Goal: Information Seeking & Learning: Learn about a topic

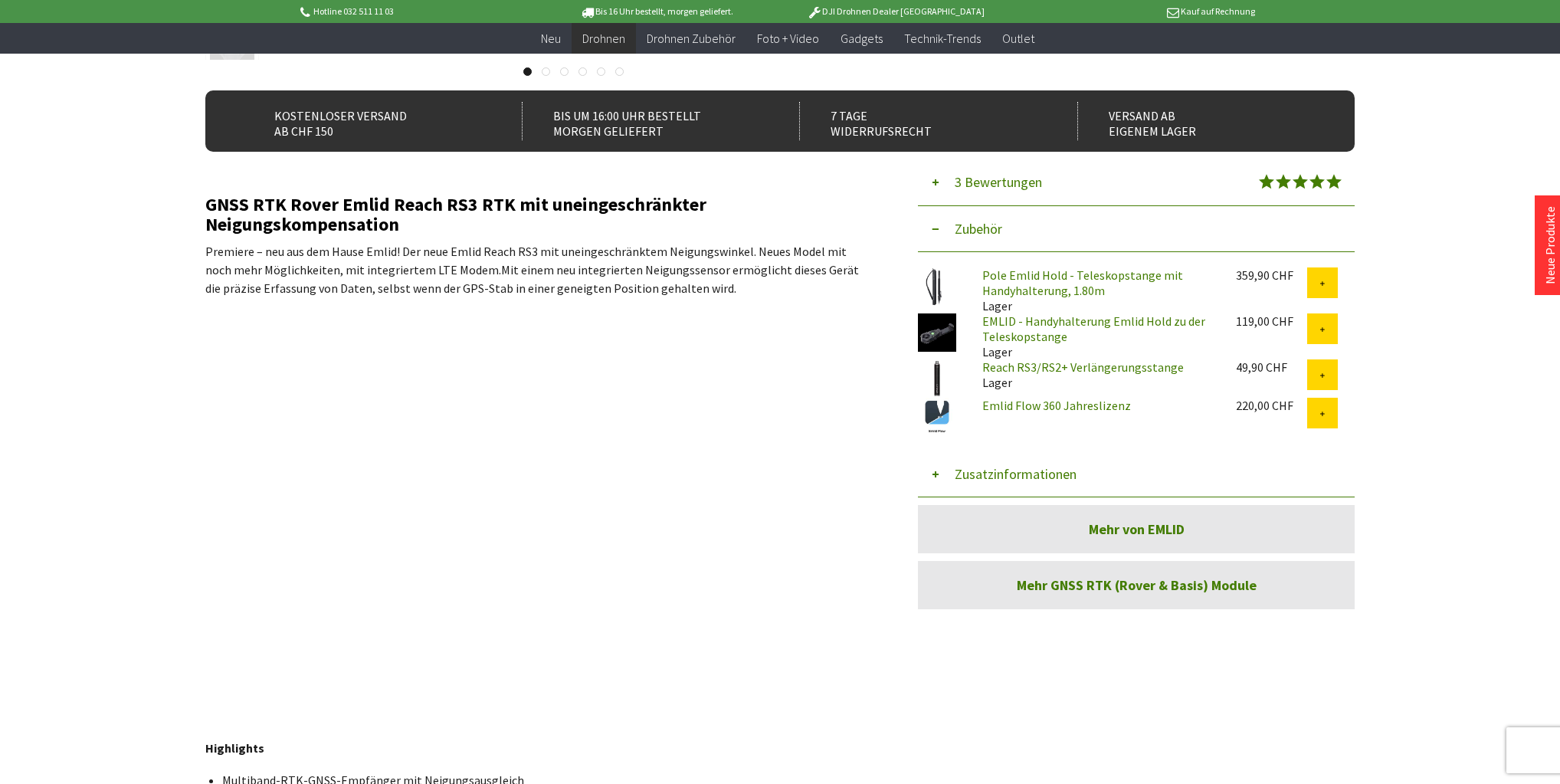
scroll to position [429, 0]
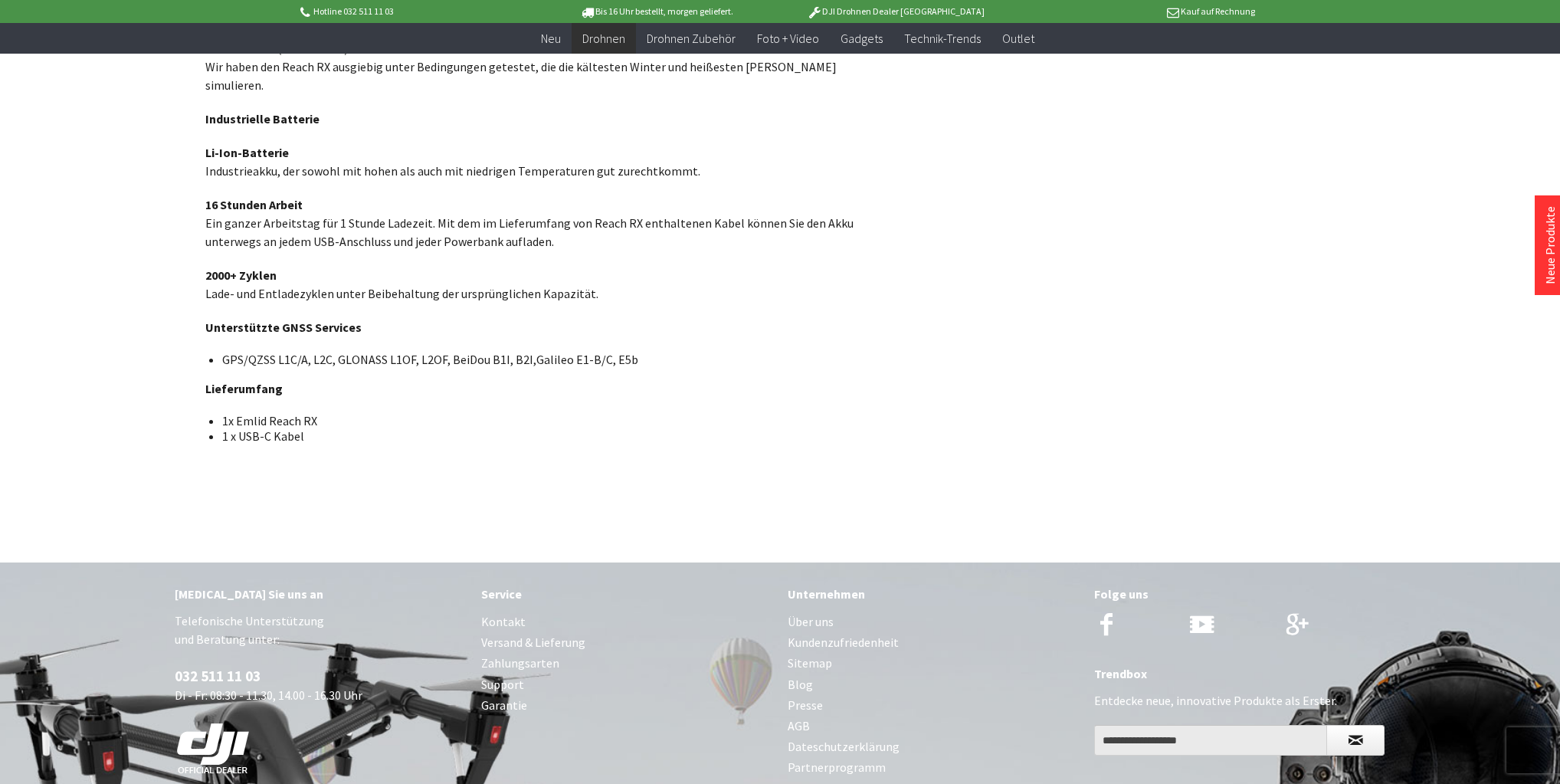
scroll to position [1900, 0]
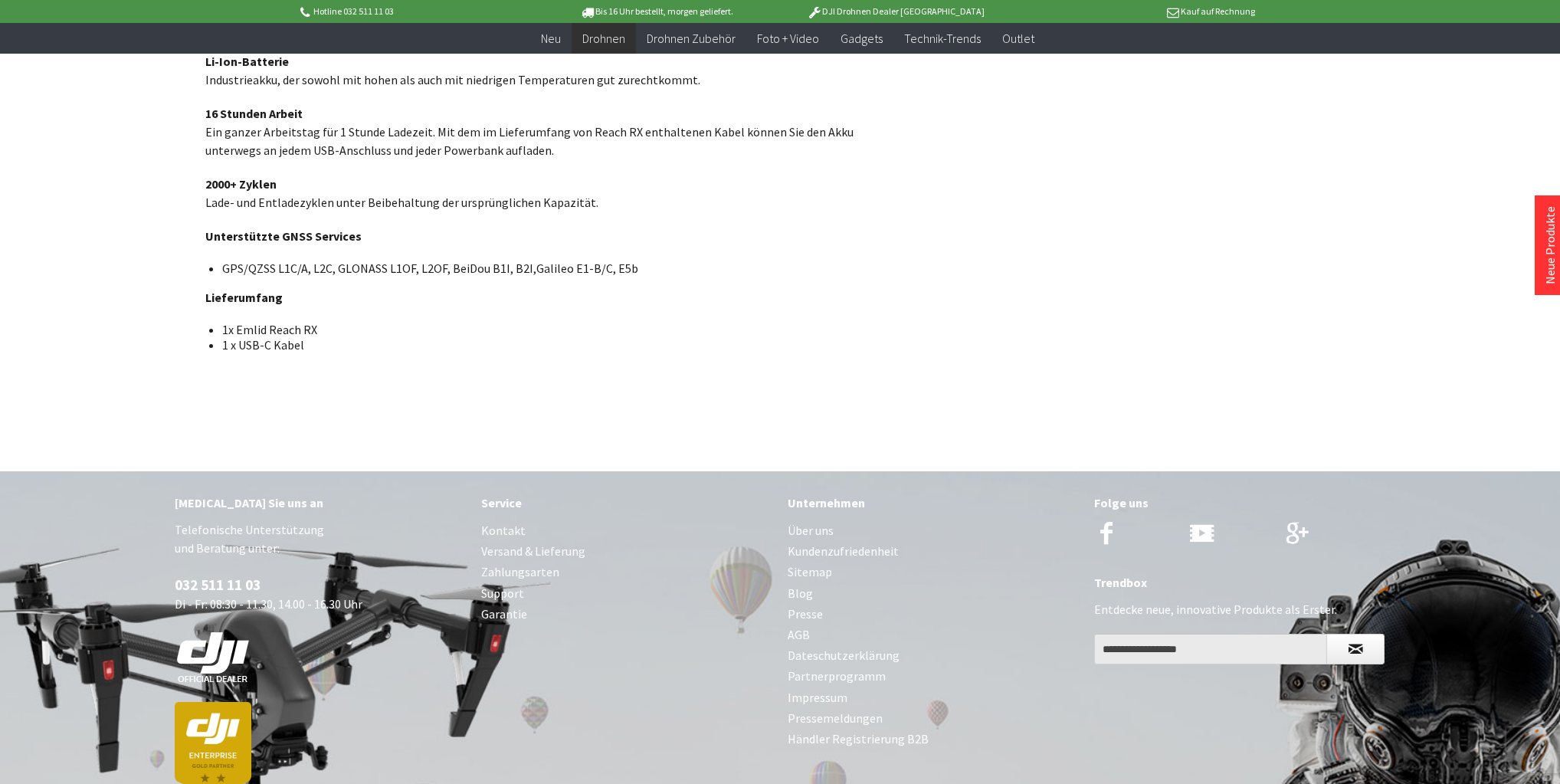
click at [798, 520] on link "Über uns" at bounding box center [934, 530] width 291 height 21
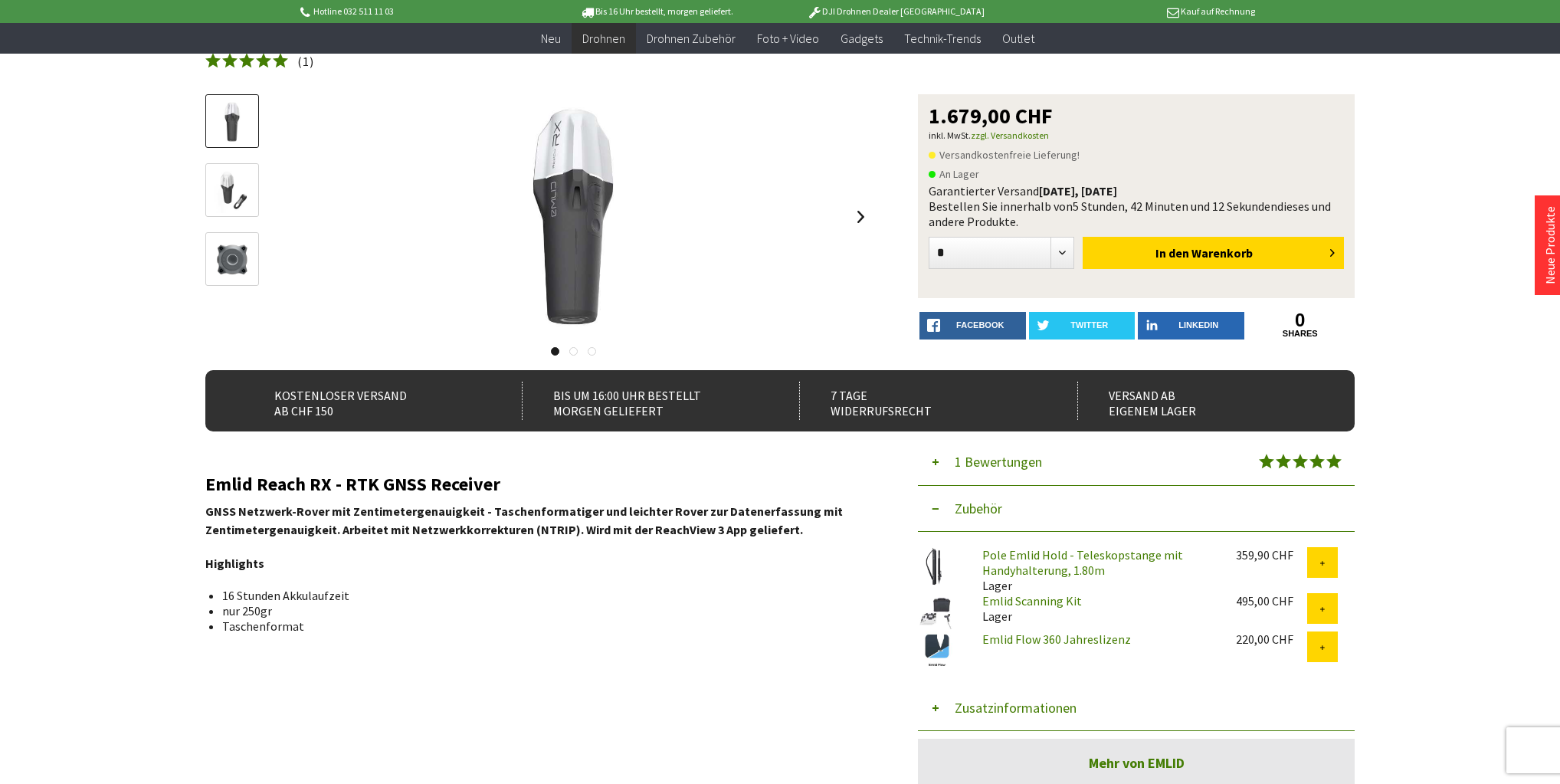
scroll to position [0, 0]
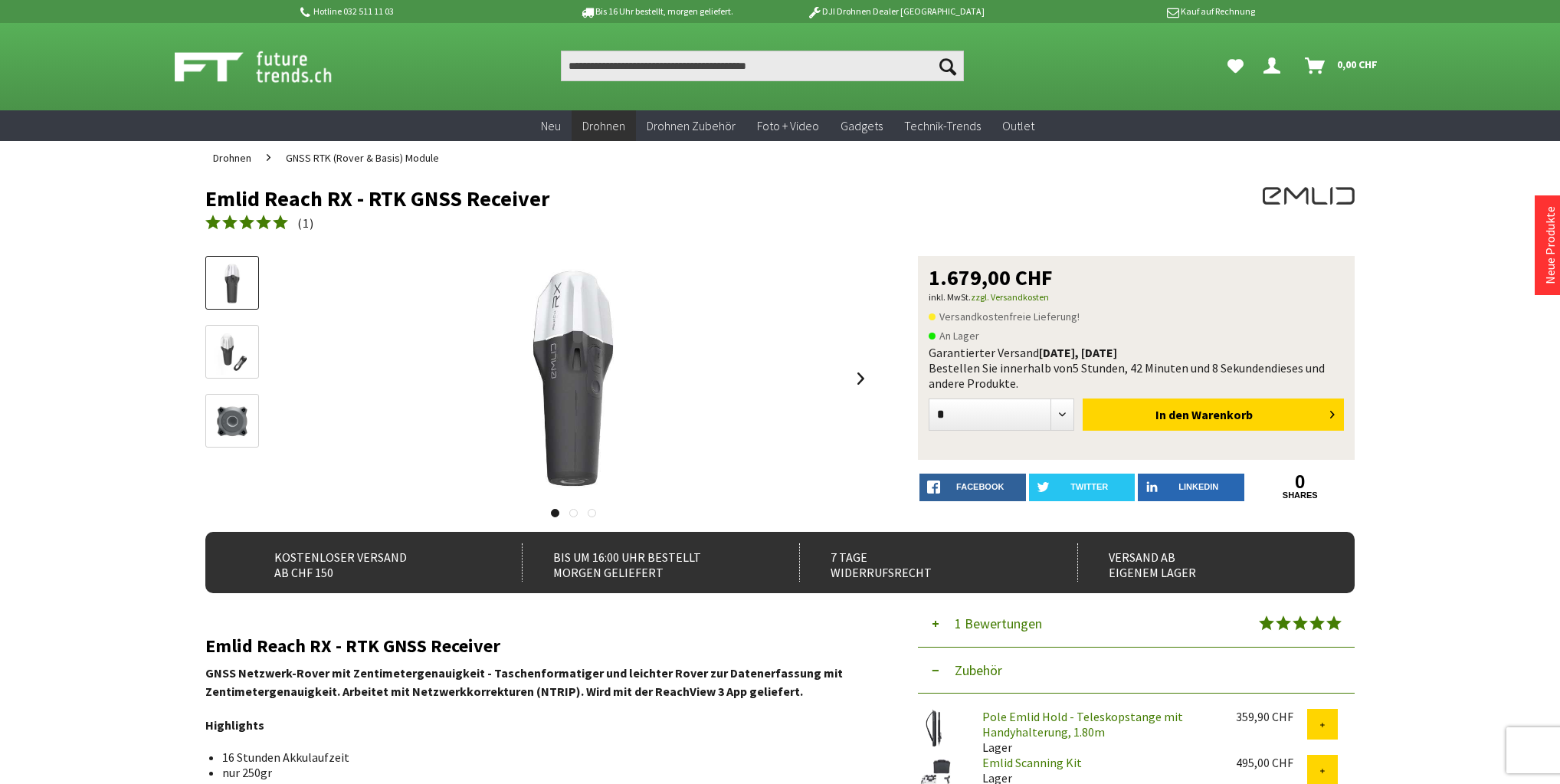
click at [225, 355] on img at bounding box center [232, 352] width 44 height 44
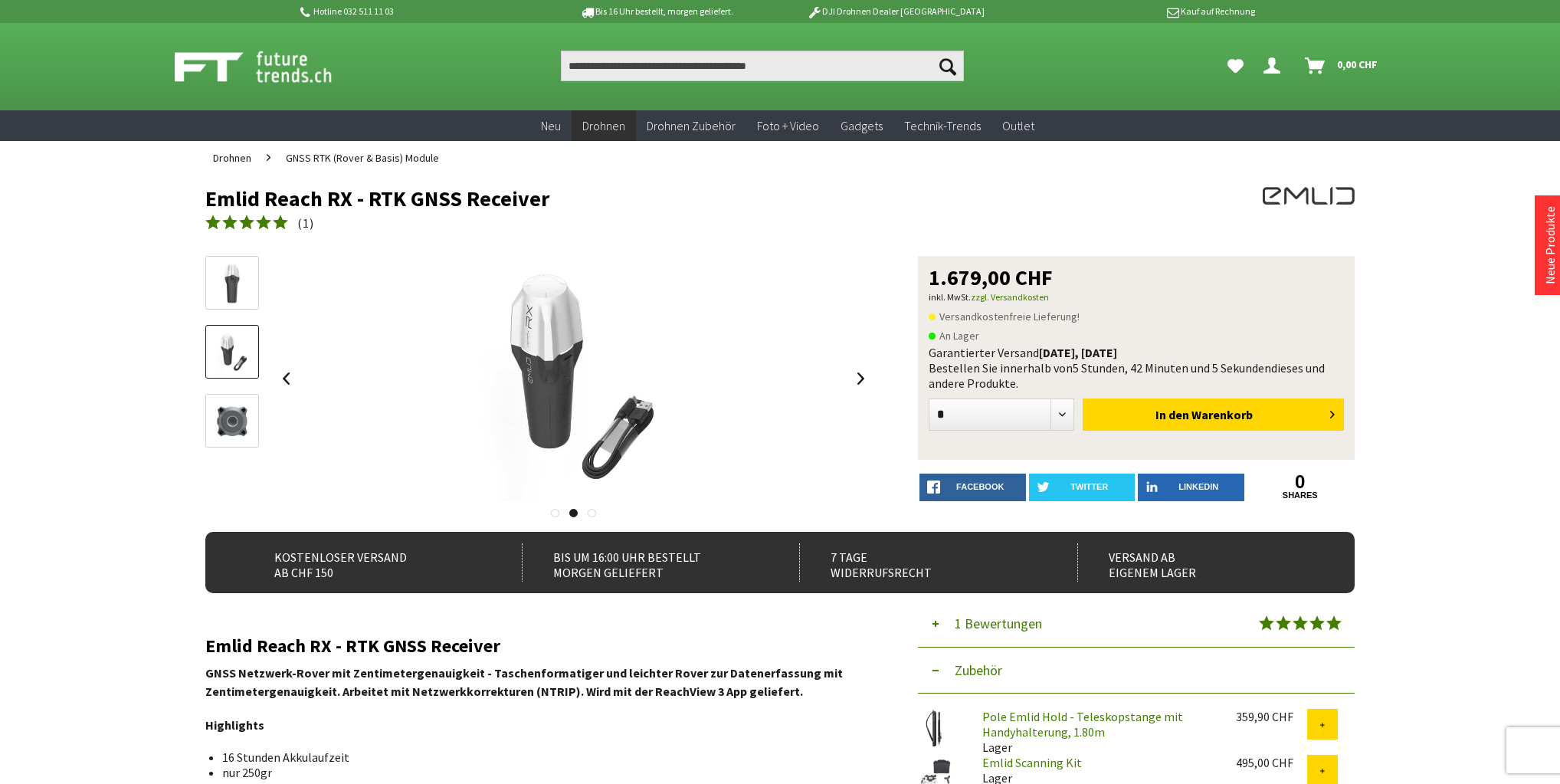
click at [230, 419] on img at bounding box center [232, 421] width 44 height 44
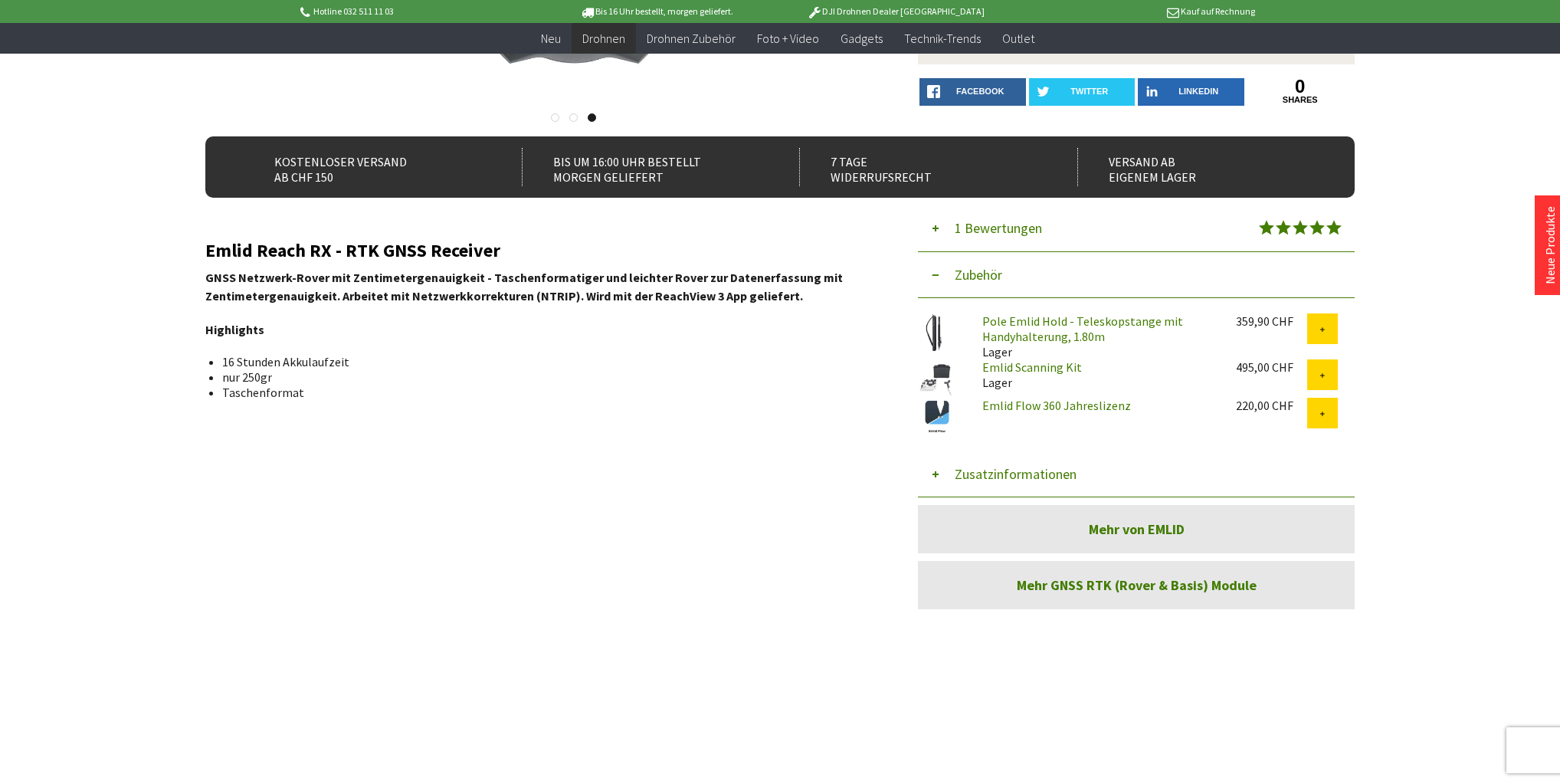
scroll to position [123, 0]
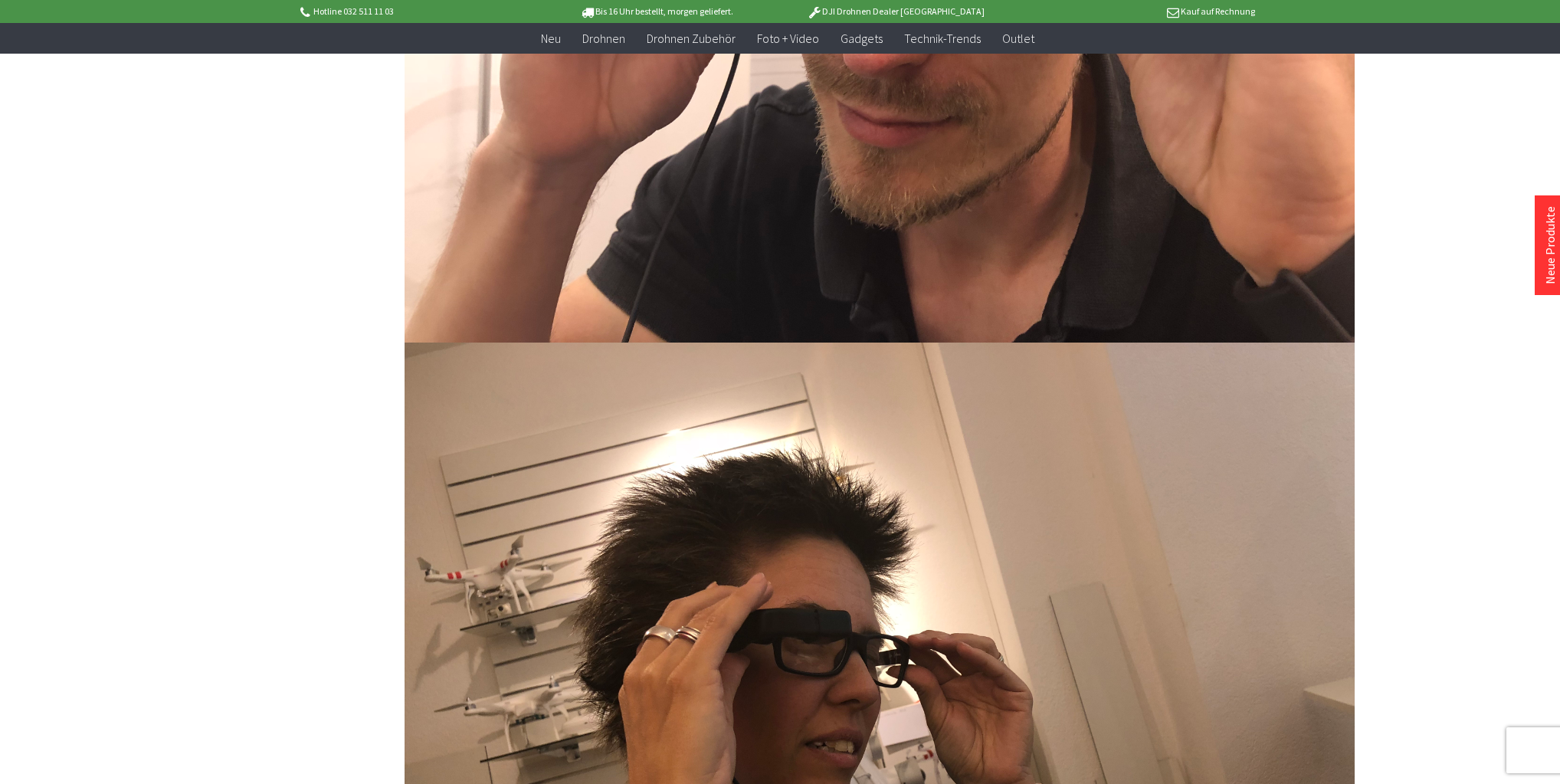
scroll to position [3309, 0]
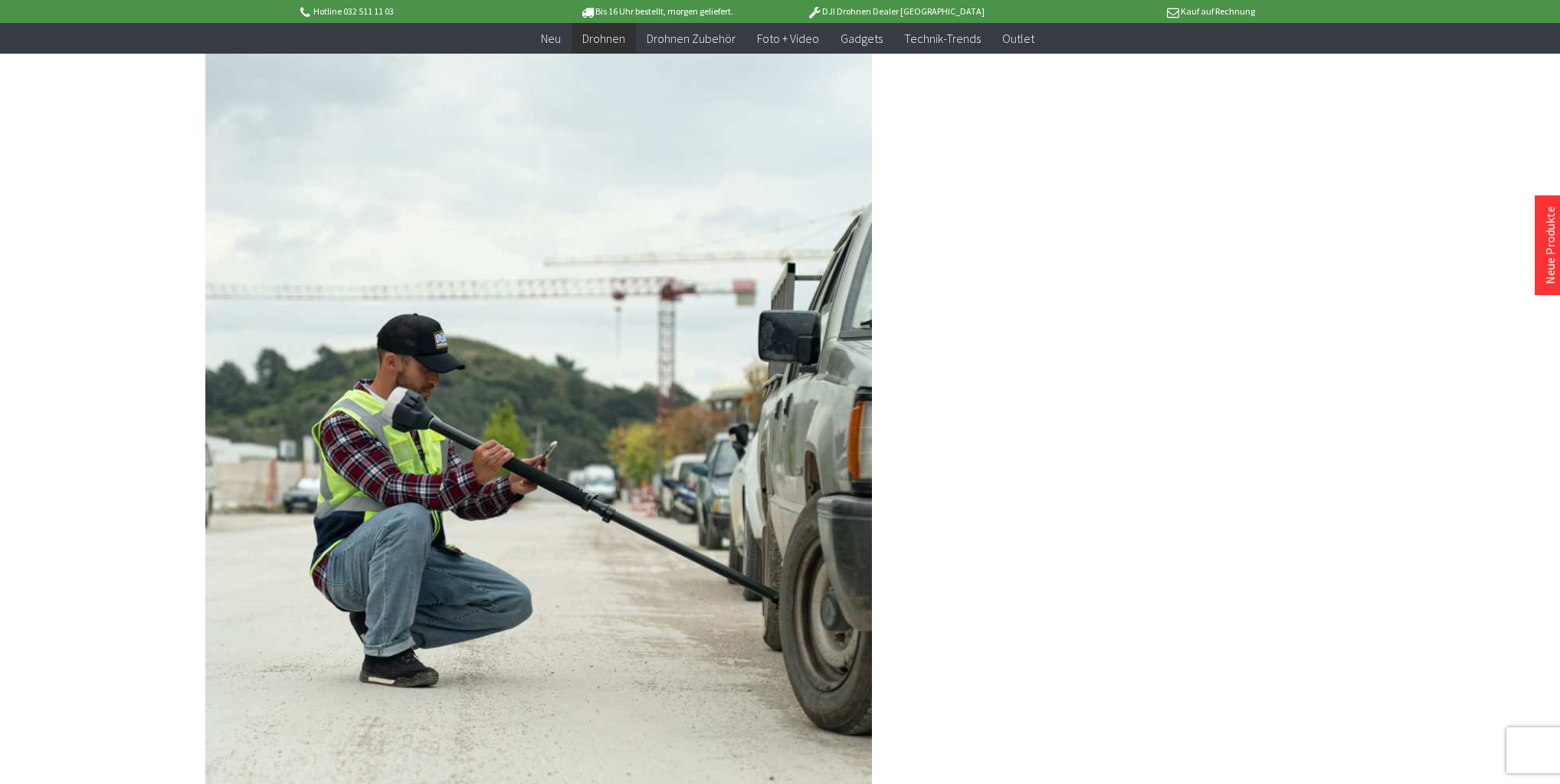
scroll to position [4780, 0]
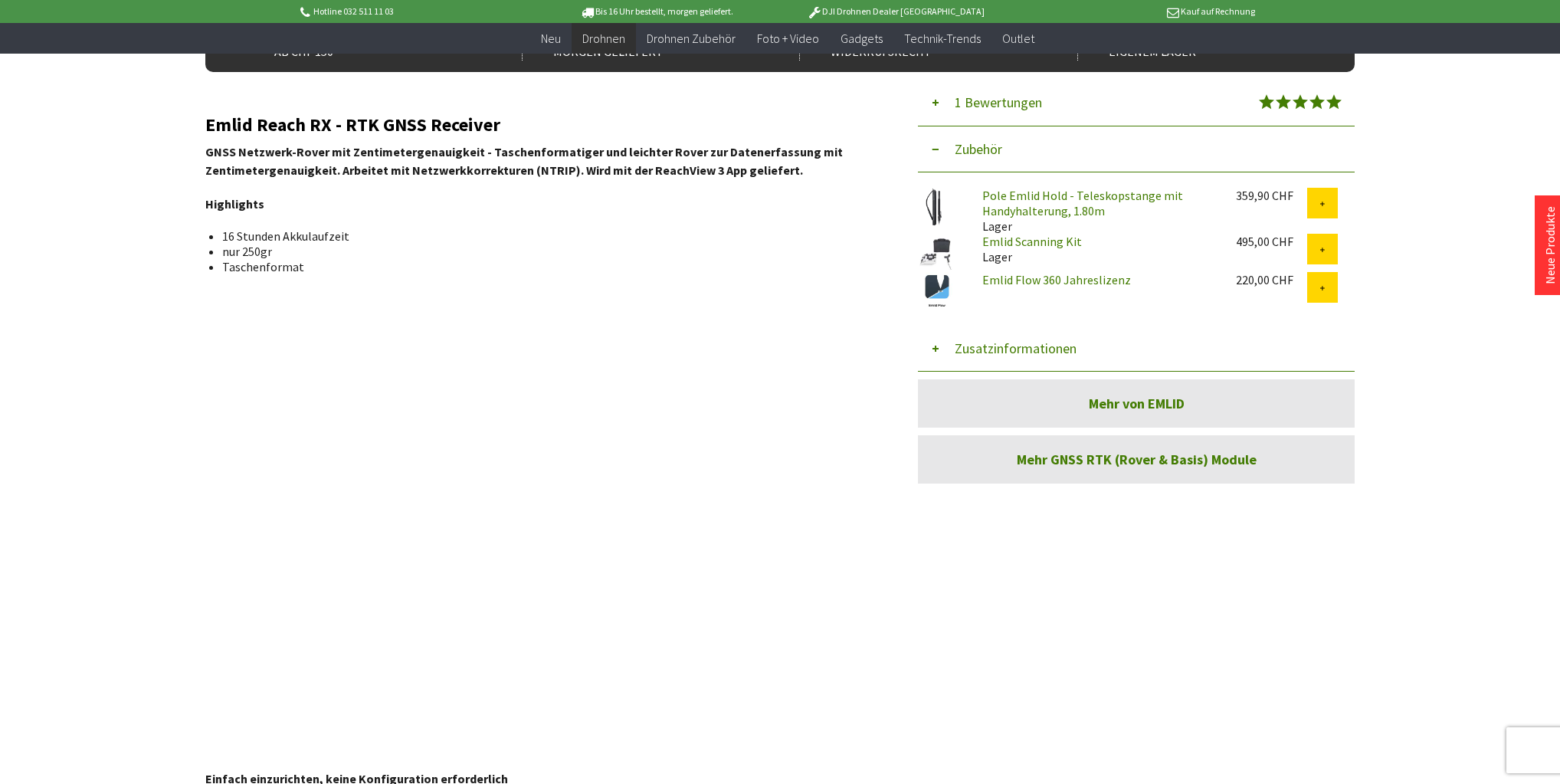
scroll to position [184, 0]
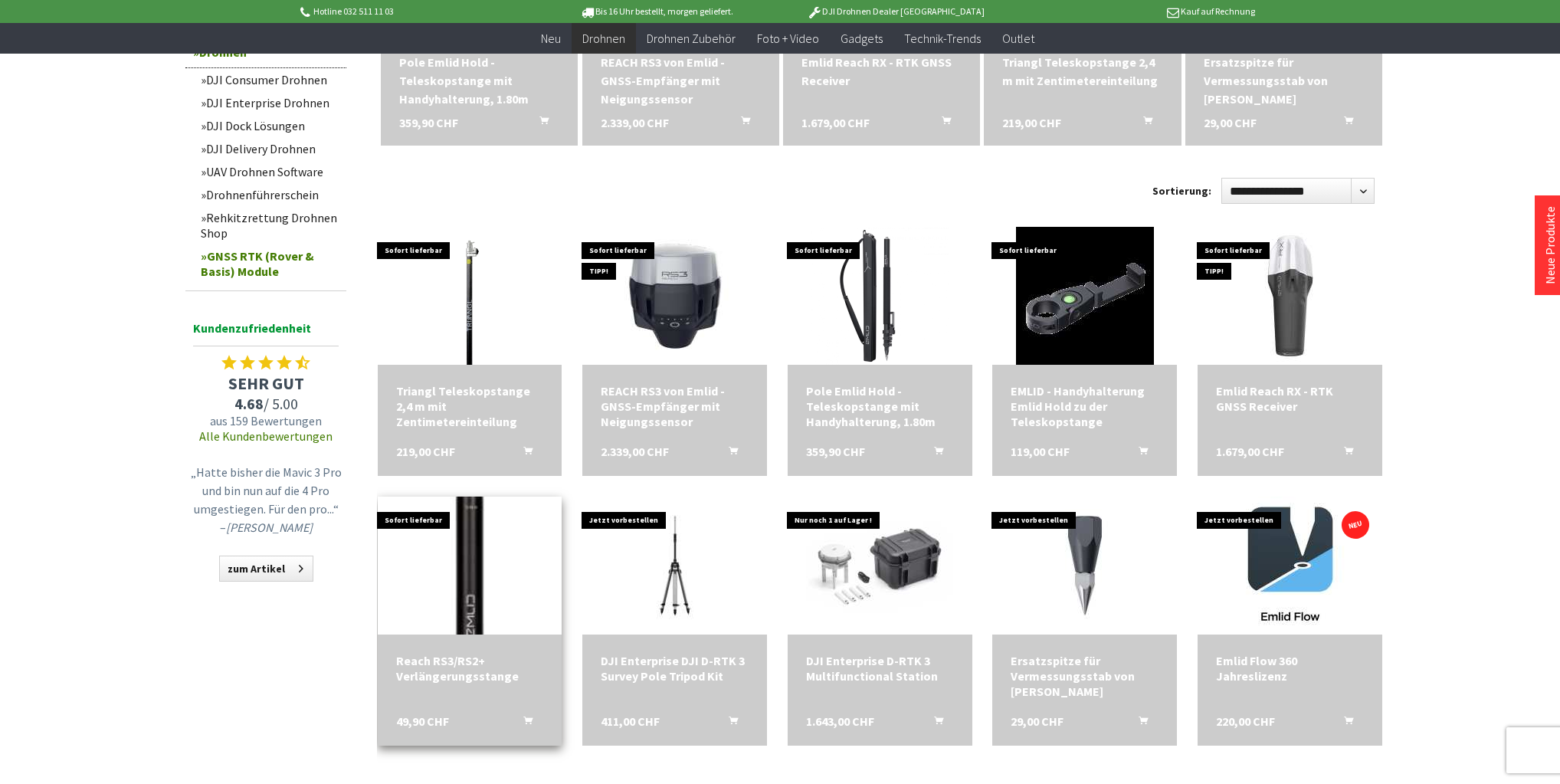
scroll to position [674, 0]
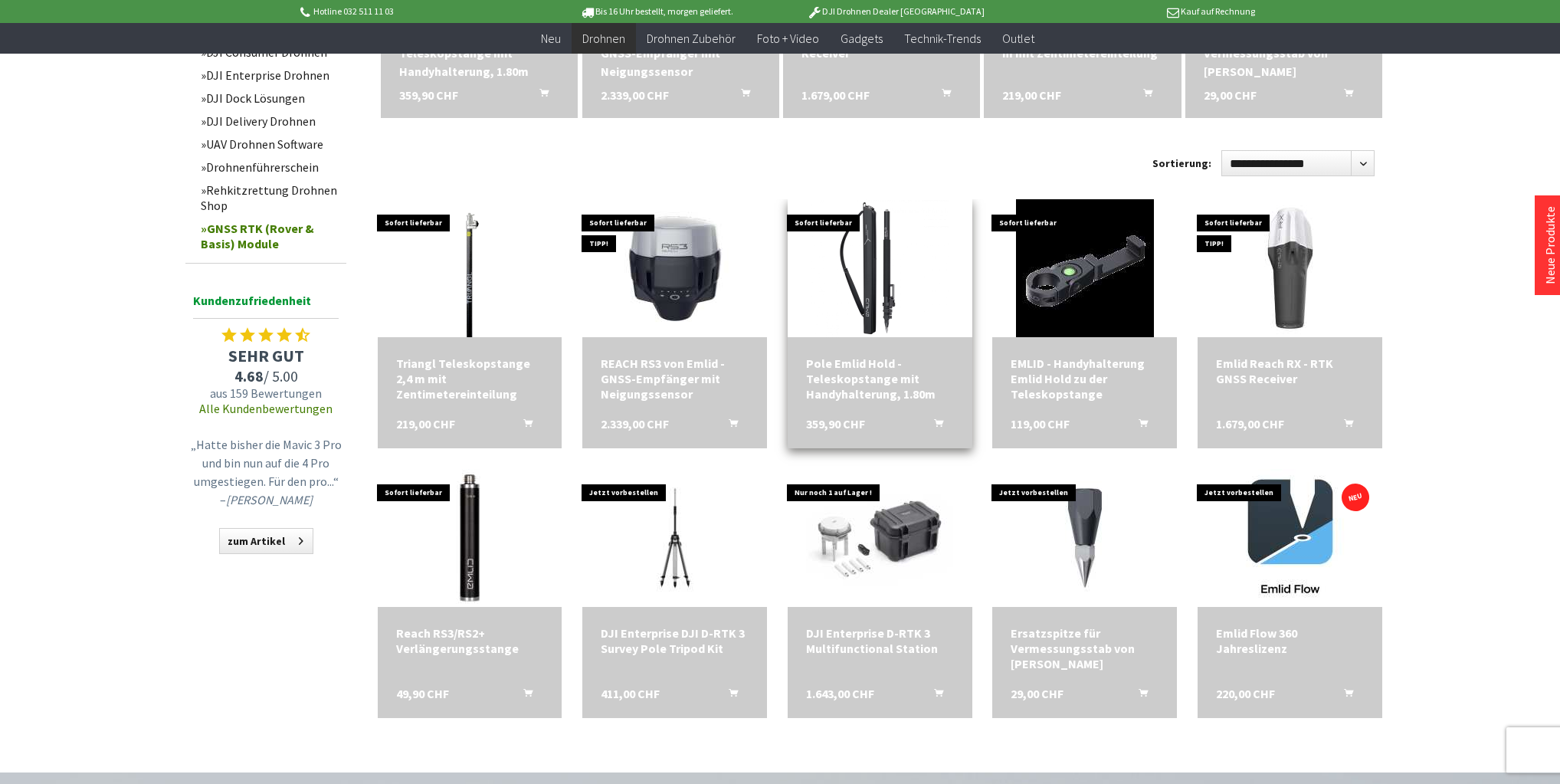
click at [877, 373] on div "Pole Emlid Hold - Teleskopstange mit Handyhalterung, 1.80m" at bounding box center [880, 378] width 148 height 46
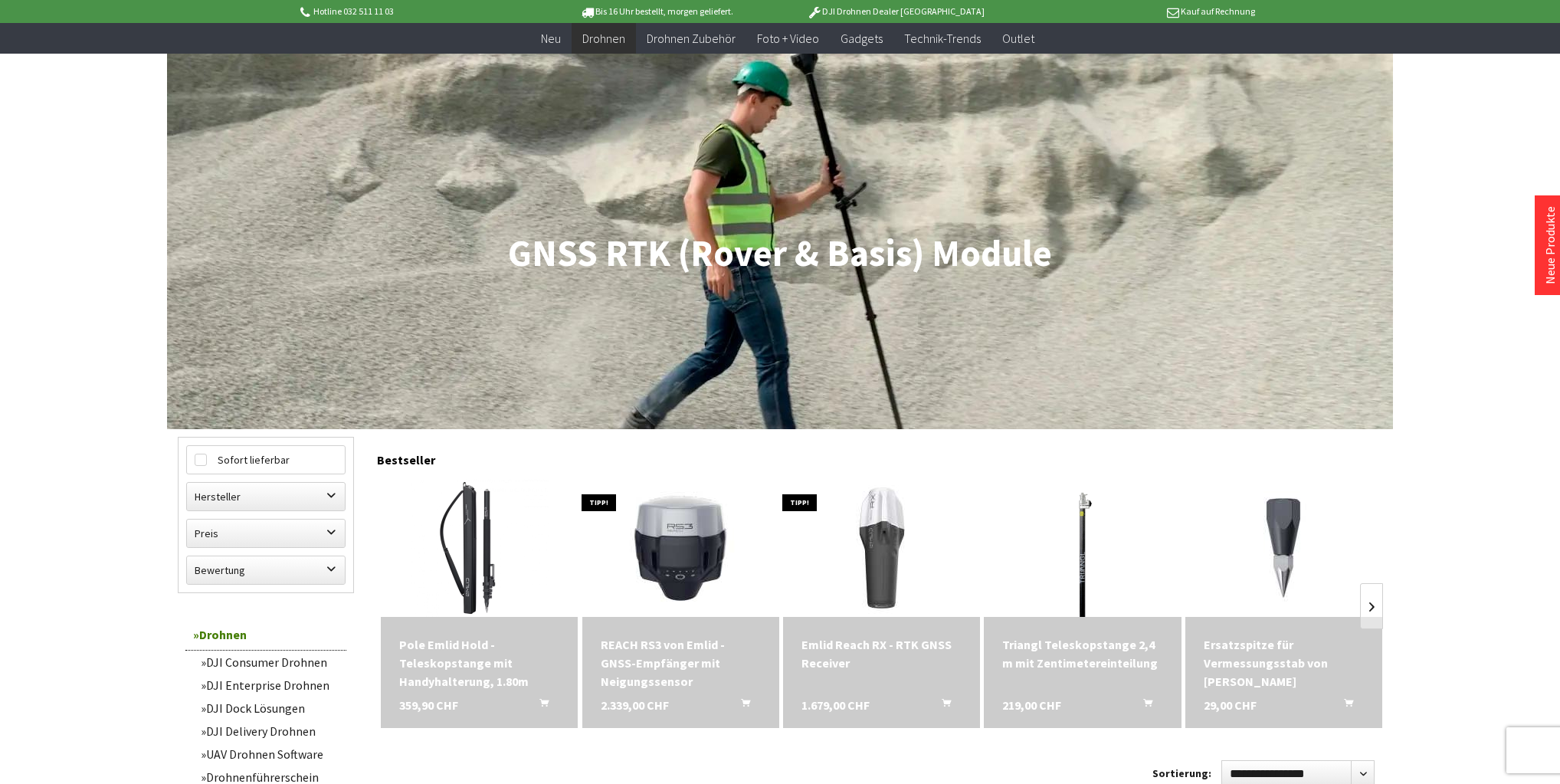
scroll to position [0, 0]
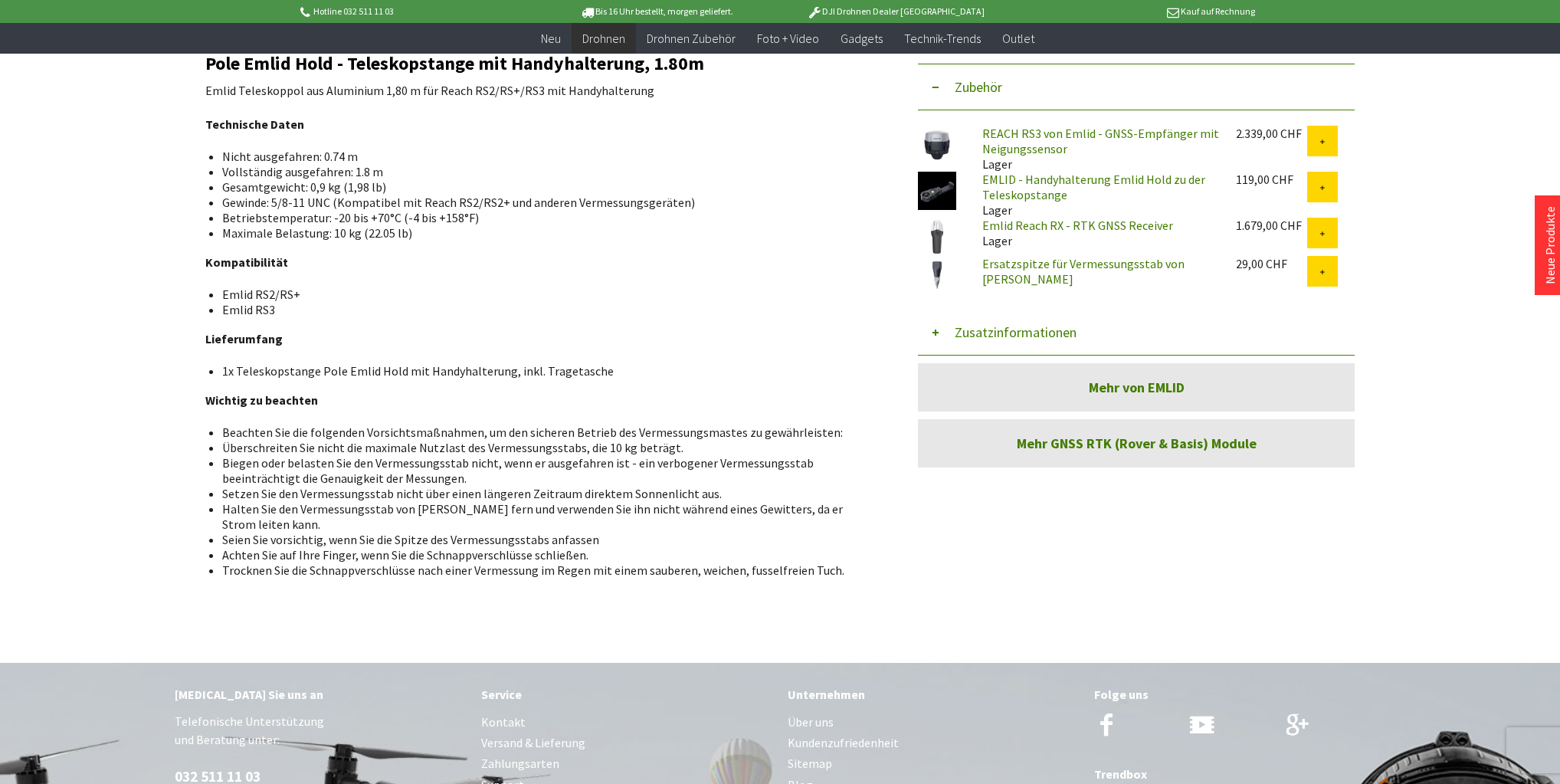
scroll to position [306, 0]
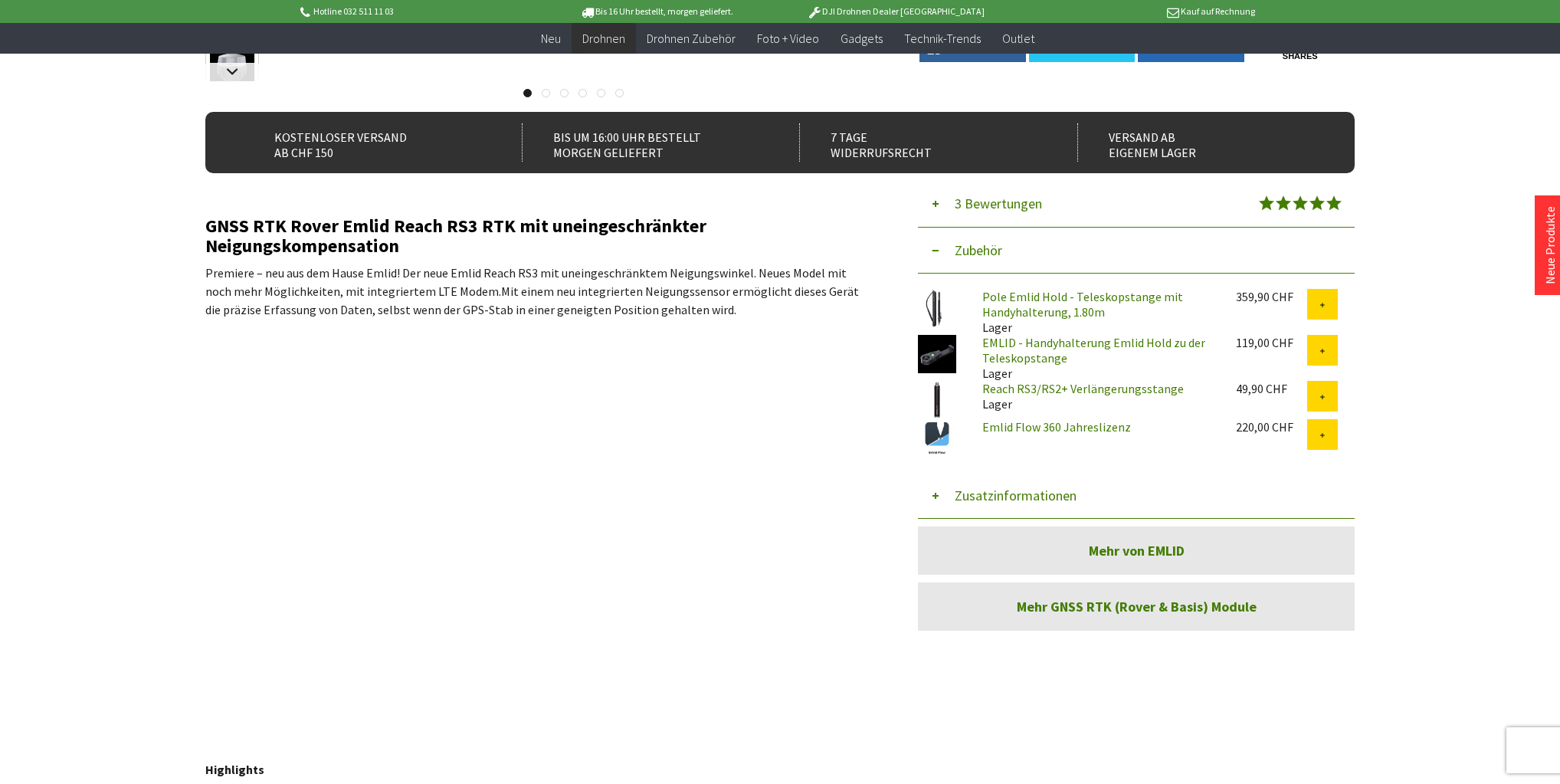
scroll to position [368, 0]
